Goal: Task Accomplishment & Management: Use online tool/utility

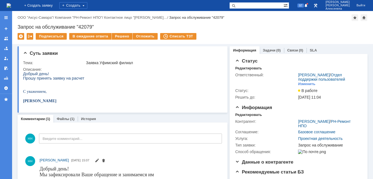
click at [11, 6] on img at bounding box center [9, 5] width 4 height 4
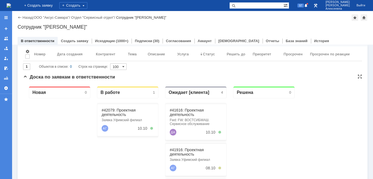
scroll to position [55, 0]
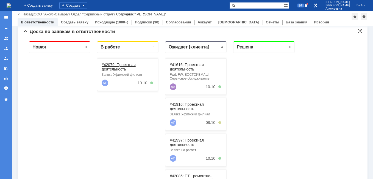
click at [119, 67] on link "#42079: Проектная деятельность" at bounding box center [119, 66] width 34 height 9
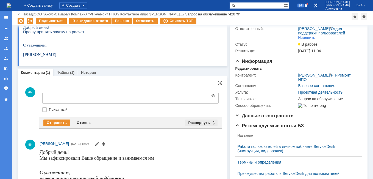
click at [212, 122] on div "Развернуть" at bounding box center [201, 122] width 33 height 7
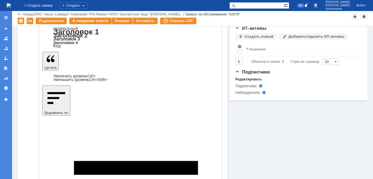
scroll to position [167, 0]
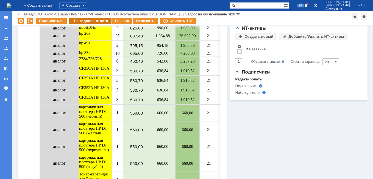
scroll to position [0, 0]
click at [93, 20] on div "В ожидание ответа" at bounding box center [90, 21] width 42 height 7
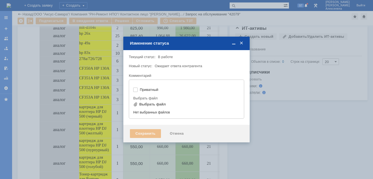
type input "[не указано]"
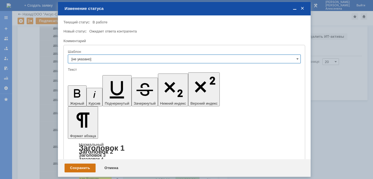
click at [80, 167] on div "Сохранить" at bounding box center [80, 167] width 31 height 9
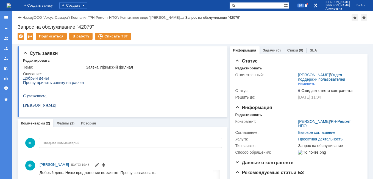
click at [275, 4] on input "text" at bounding box center [257, 5] width 54 height 7
paste input "41984"
type input "41984"
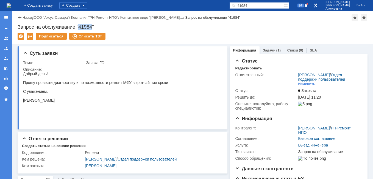
drag, startPoint x: 92, startPoint y: 26, endPoint x: 80, endPoint y: 26, distance: 12.7
click at [80, 26] on div "Запрос на обслуживание "41984"" at bounding box center [193, 26] width 350 height 5
copy div "41984"
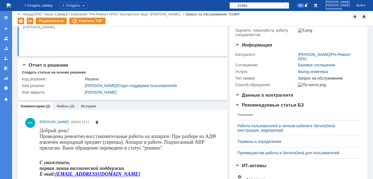
scroll to position [55, 0]
click at [62, 109] on div "Файлы (2)" at bounding box center [65, 106] width 24 height 8
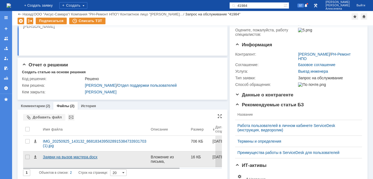
click at [67, 156] on div "Заявки на вызов мастера.docx" at bounding box center [95, 157] width 104 height 4
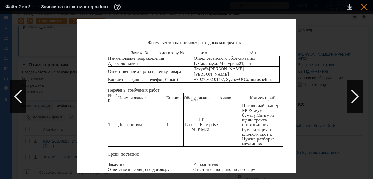
click at [363, 4] on div at bounding box center [364, 7] width 7 height 7
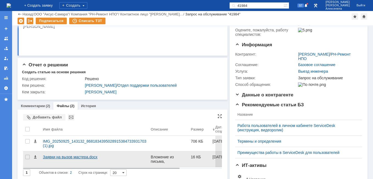
click at [89, 158] on div "Заявки на вызов мастера.docx" at bounding box center [95, 157] width 104 height 4
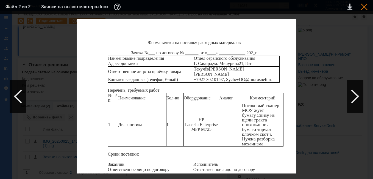
click at [364, 8] on div at bounding box center [364, 7] width 7 height 7
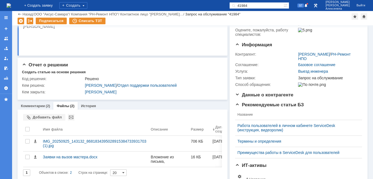
click at [11, 6] on img at bounding box center [9, 5] width 4 height 4
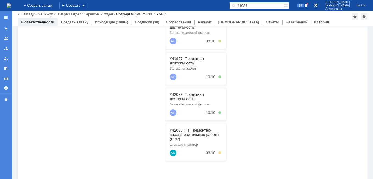
scroll to position [137, 0]
